Goal: Task Accomplishment & Management: Manage account settings

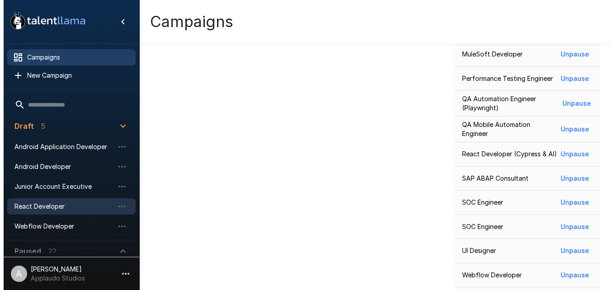
scroll to position [646, 0]
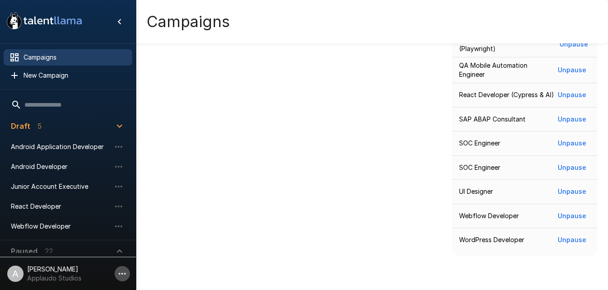
click at [127, 272] on icon "button" at bounding box center [122, 274] width 11 height 11
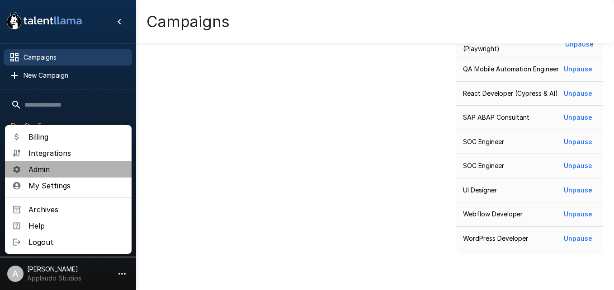
click at [72, 170] on span "Admin" at bounding box center [76, 169] width 96 height 11
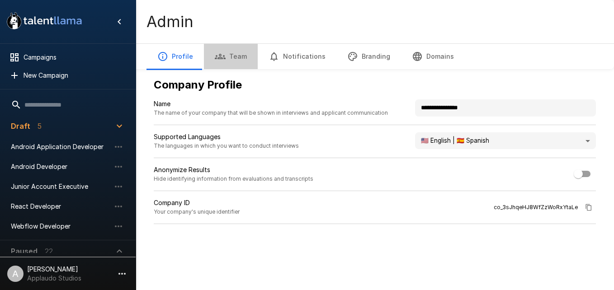
click at [226, 61] on button "Team" at bounding box center [231, 56] width 54 height 25
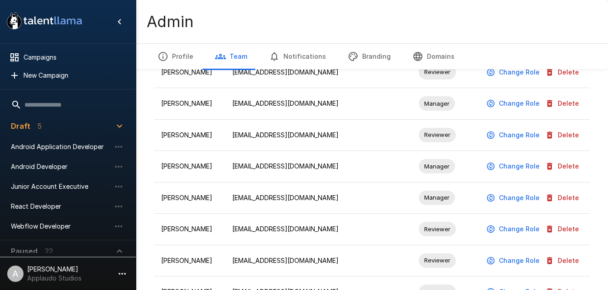
scroll to position [189, 0]
drag, startPoint x: 423, startPoint y: 170, endPoint x: 418, endPoint y: 169, distance: 4.7
click at [418, 169] on span "Manager" at bounding box center [436, 166] width 36 height 9
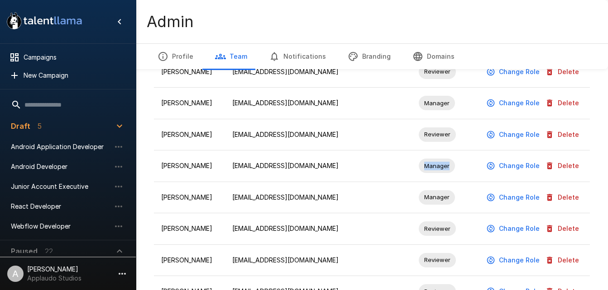
click at [418, 169] on span "Manager" at bounding box center [436, 166] width 36 height 9
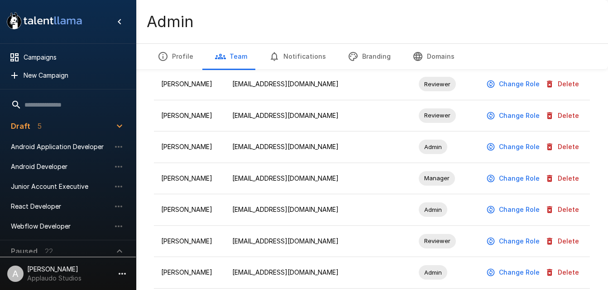
scroll to position [523, 0]
click at [507, 145] on button "Change Role" at bounding box center [513, 146] width 59 height 17
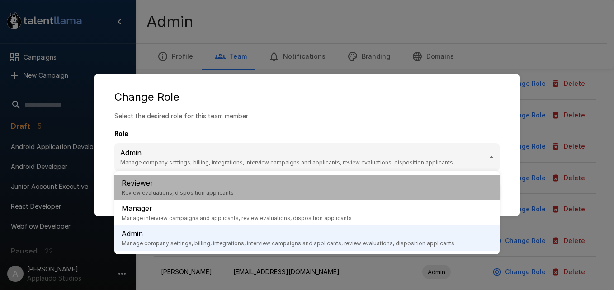
click at [288, 189] on li "Reviewer Review evaluations, disposition applicants" at bounding box center [306, 187] width 385 height 25
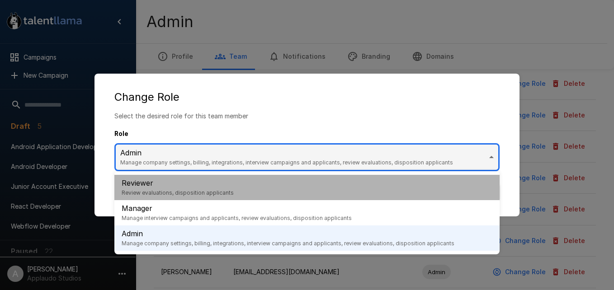
type input "********"
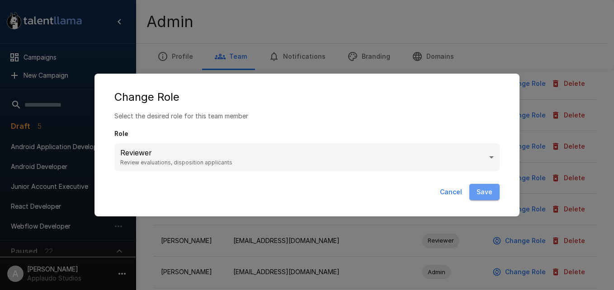
click at [487, 191] on button "Save" at bounding box center [485, 192] width 30 height 17
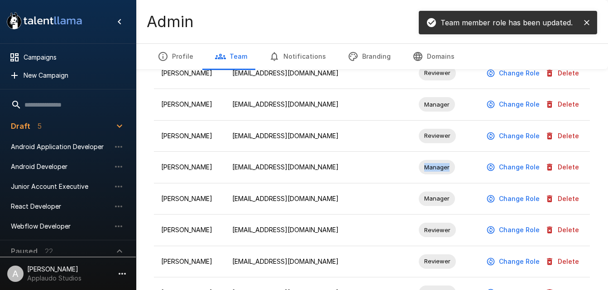
scroll to position [187, 0]
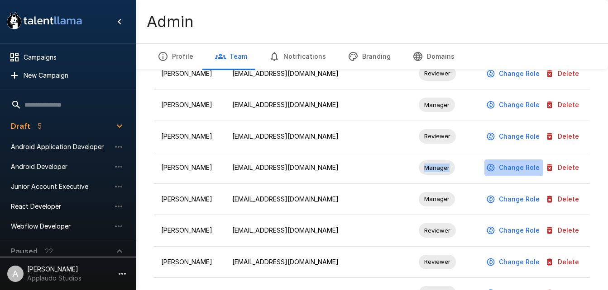
click at [536, 166] on button "Change Role" at bounding box center [513, 168] width 59 height 17
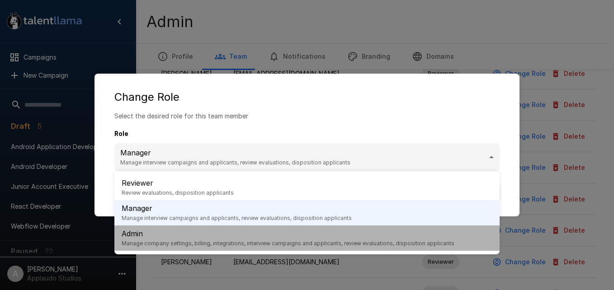
click at [252, 242] on span "Manage company settings, billing, integrations, interview campaigns and applica…" at bounding box center [288, 243] width 333 height 9
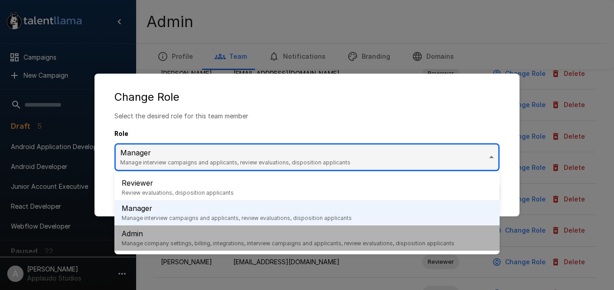
type input "*****"
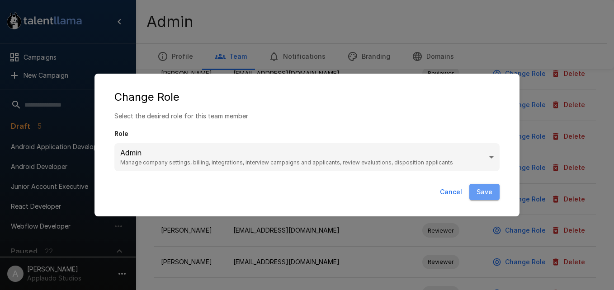
click at [484, 199] on button "Save" at bounding box center [485, 192] width 30 height 17
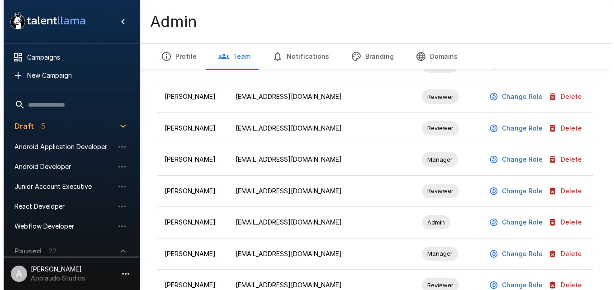
scroll to position [0, 0]
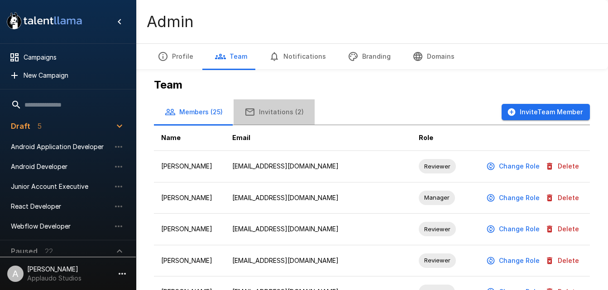
click at [278, 110] on button "Invitations (2)" at bounding box center [273, 112] width 81 height 25
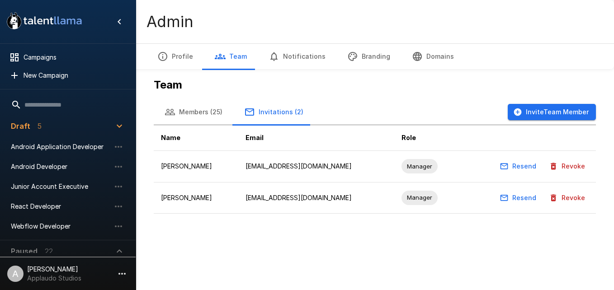
click at [416, 197] on span "Manager" at bounding box center [420, 198] width 36 height 9
click at [532, 199] on button "Resend" at bounding box center [519, 198] width 42 height 17
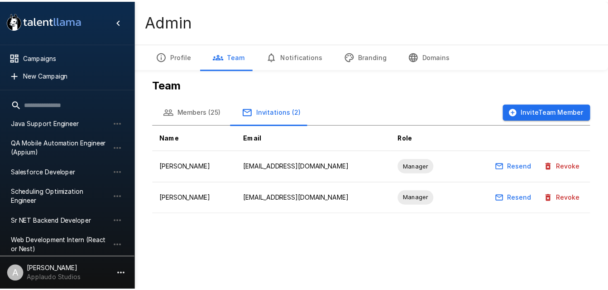
scroll to position [74, 0]
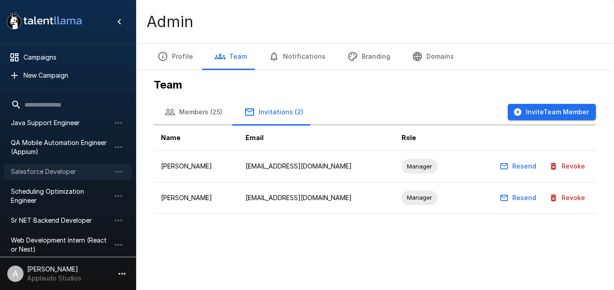
click at [76, 170] on div "Salesforce Developer" at bounding box center [68, 172] width 128 height 16
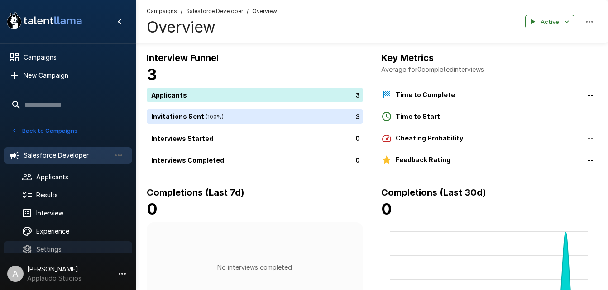
click at [62, 251] on span "Settings" at bounding box center [80, 249] width 89 height 9
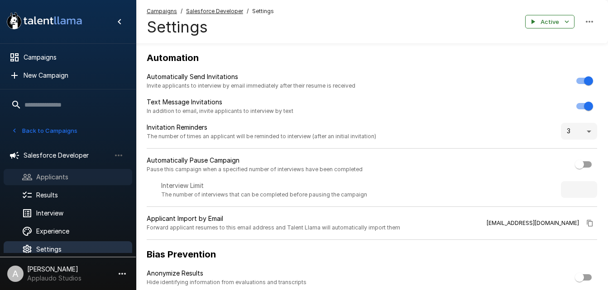
click at [66, 174] on span "Applicants" at bounding box center [80, 177] width 89 height 9
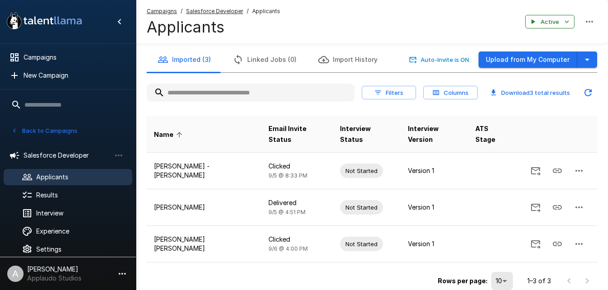
click at [42, 138] on div "Back to Campaigns" at bounding box center [68, 132] width 119 height 16
click at [42, 137] on button "Back to Campaigns" at bounding box center [44, 131] width 71 height 14
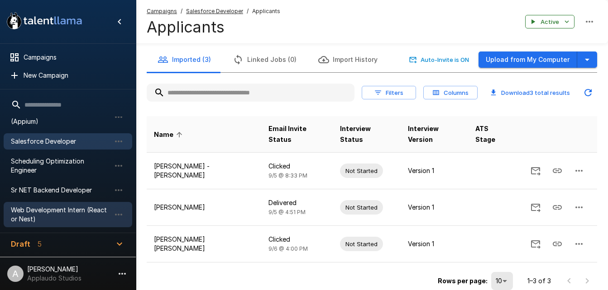
scroll to position [104, 0]
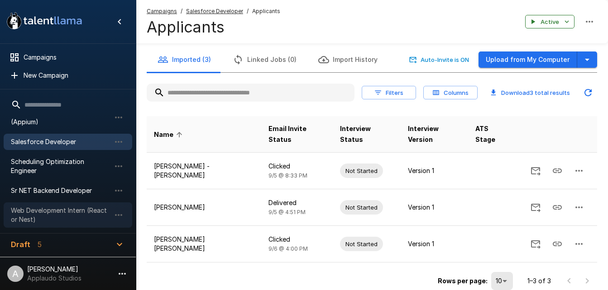
click at [61, 206] on span "Web Development Intern (React or Nest)" at bounding box center [61, 215] width 100 height 18
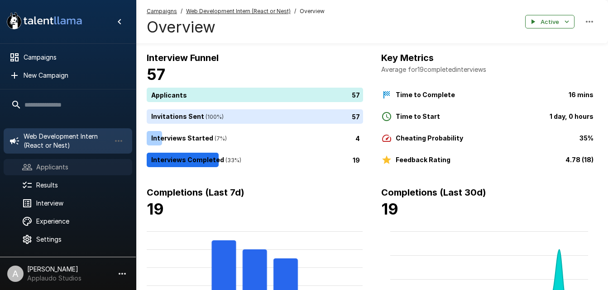
click at [93, 160] on div "Applicants" at bounding box center [68, 167] width 128 height 16
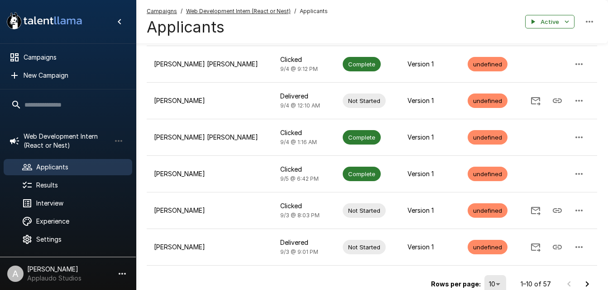
scroll to position [295, 0]
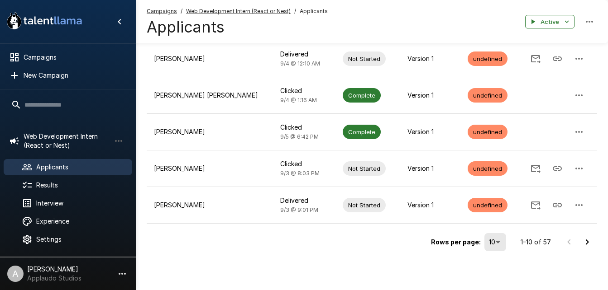
click at [587, 237] on icon "Go to next page" at bounding box center [586, 242] width 11 height 11
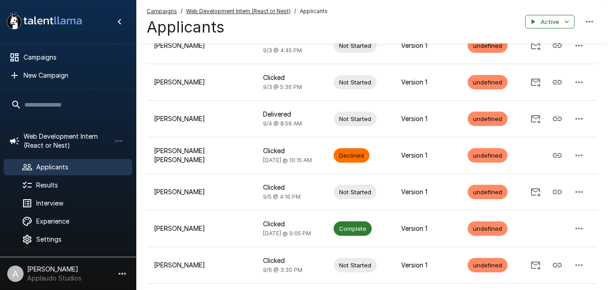
scroll to position [302, 0]
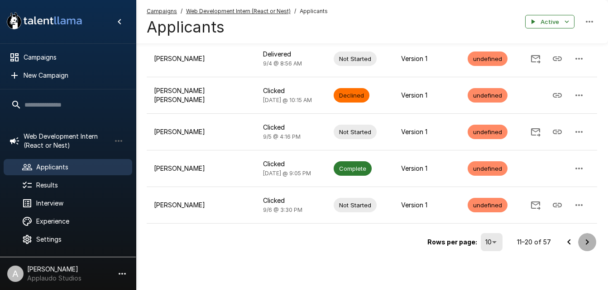
click at [584, 244] on icon "Go to next page" at bounding box center [586, 242] width 11 height 11
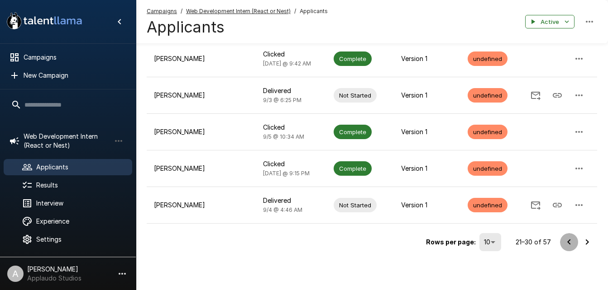
click at [568, 239] on icon "Go to previous page" at bounding box center [568, 242] width 11 height 11
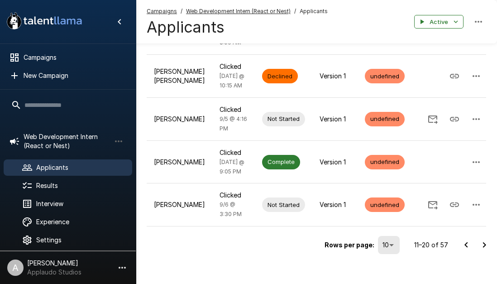
scroll to position [384, 0]
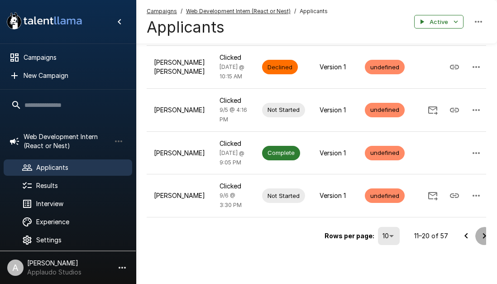
click at [479, 233] on icon "Go to next page" at bounding box center [484, 235] width 11 height 11
